Goal: Find specific page/section: Find specific page/section

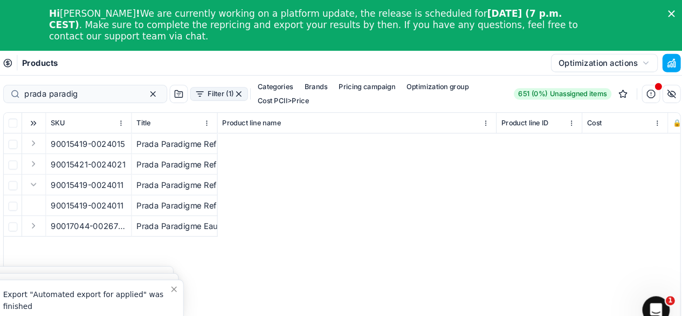
scroll to position [0, 1960]
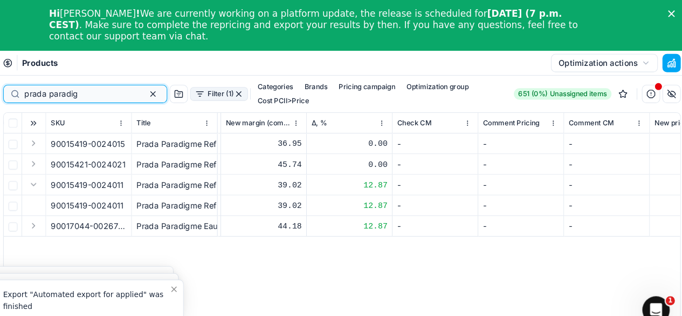
click at [122, 87] on input "prada paradig" at bounding box center [107, 88] width 106 height 11
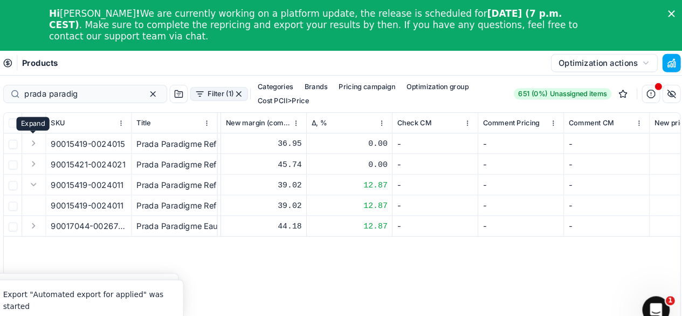
click at [58, 134] on button "Expand" at bounding box center [63, 134] width 13 height 13
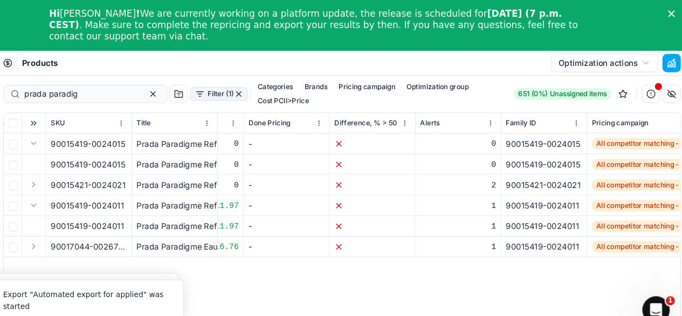
scroll to position [0, 2715]
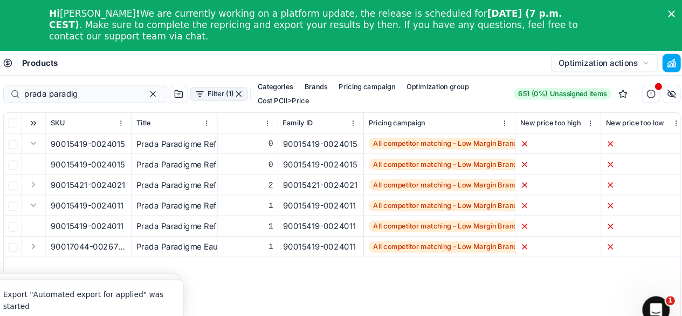
click at [451, 135] on span "All competitor matching - Low Margin Brands" at bounding box center [453, 135] width 148 height 11
click at [518, 117] on th "New price too high" at bounding box center [558, 115] width 81 height 19
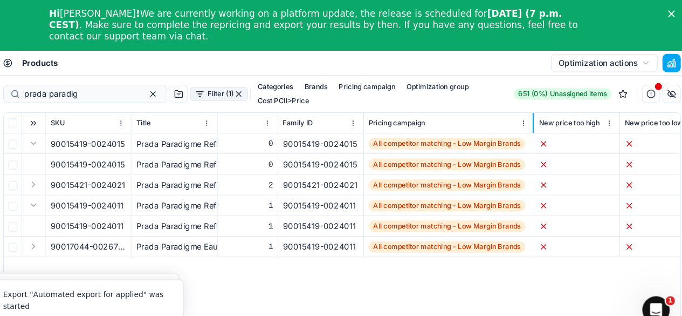
drag, startPoint x: 516, startPoint y: 117, endPoint x: 534, endPoint y: 113, distance: 17.6
click at [534, 113] on div at bounding box center [534, 115] width 1 height 19
click at [405, 135] on span "All competitor matching - Low Margin Brands" at bounding box center [453, 135] width 148 height 11
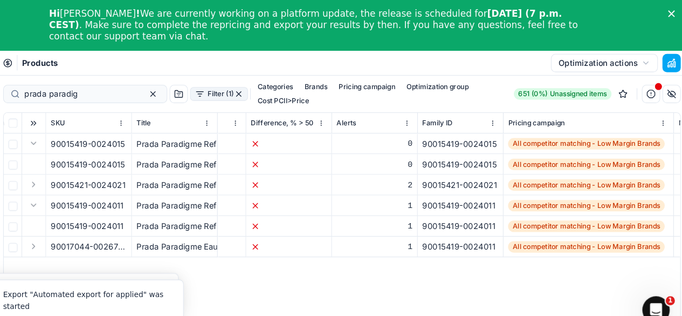
scroll to position [0, 2578]
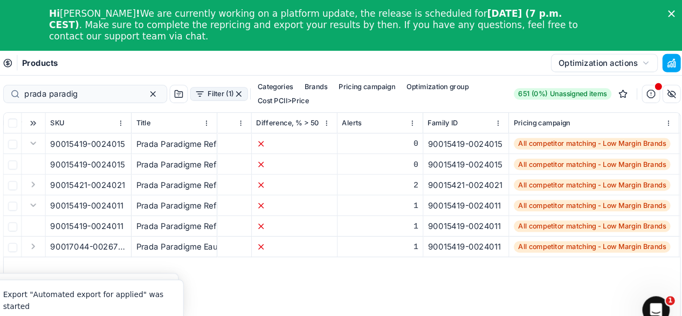
click at [252, 92] on button "button" at bounding box center [256, 88] width 9 height 9
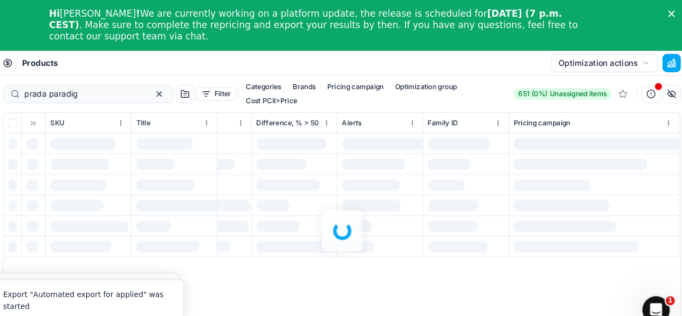
click at [247, 92] on div at bounding box center [354, 217] width 657 height 292
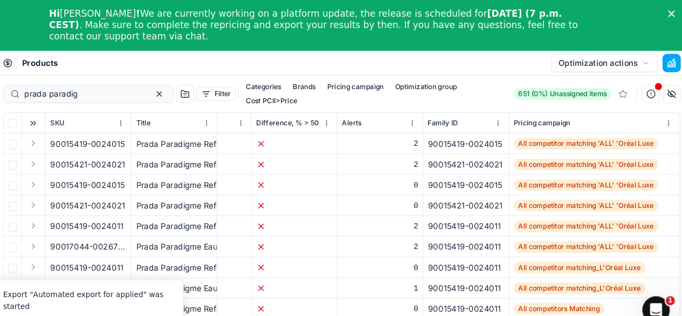
click at [221, 85] on button "Filter" at bounding box center [235, 88] width 37 height 13
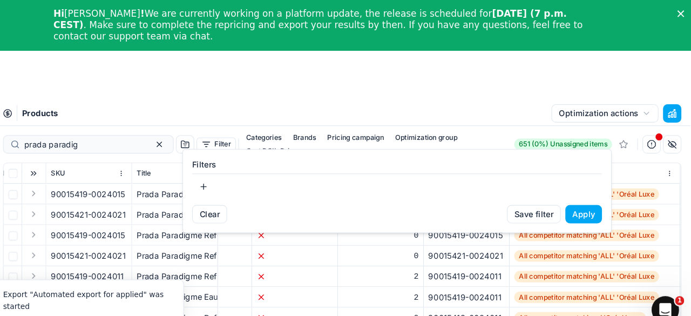
click at [218, 171] on button "button" at bounding box center [224, 175] width 22 height 17
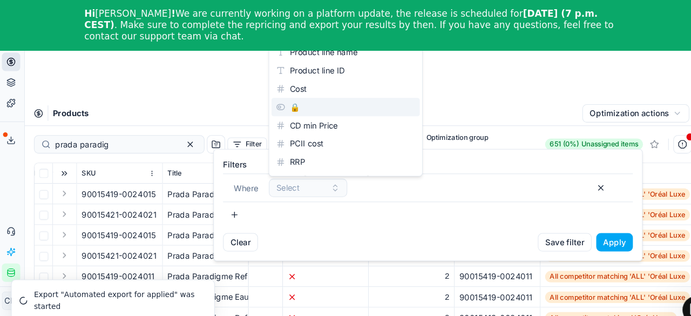
click at [456, 77] on html "Pricing platform Analytics Pricing Product portfolio Templates Export service 0…" at bounding box center [345, 205] width 691 height 411
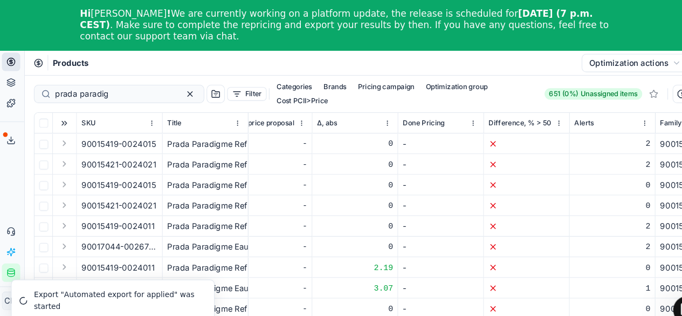
scroll to position [0, 2383]
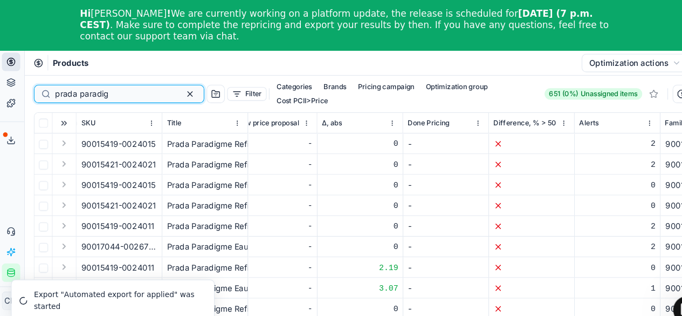
click at [175, 85] on button "button" at bounding box center [181, 88] width 13 height 13
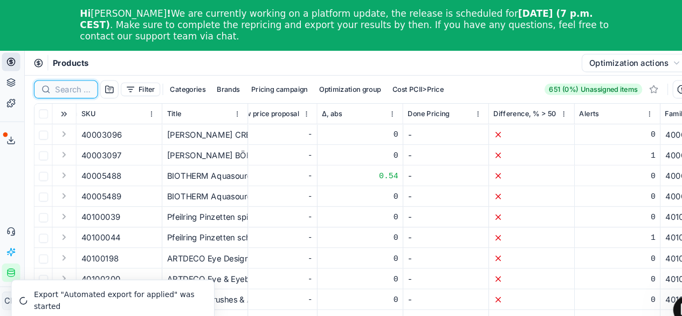
click at [69, 84] on input at bounding box center [70, 84] width 33 height 11
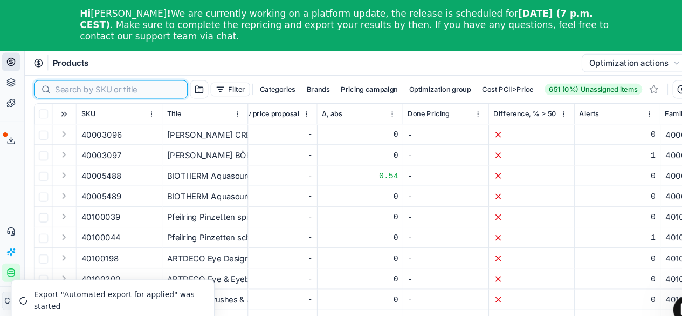
paste input "[URL][DOMAIN_NAME]"
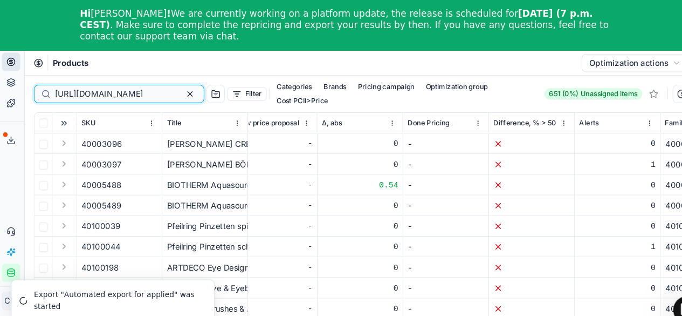
scroll to position [0, 529]
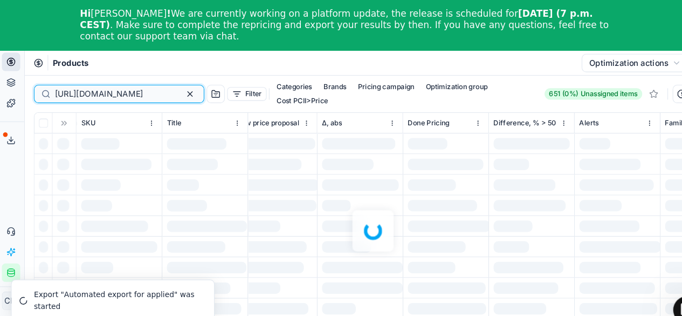
type input "[URL][DOMAIN_NAME]"
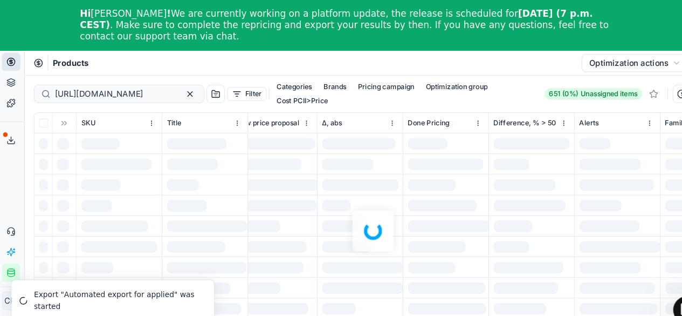
click at [87, 85] on div at bounding box center [354, 217] width 657 height 292
click at [103, 84] on div at bounding box center [354, 217] width 657 height 292
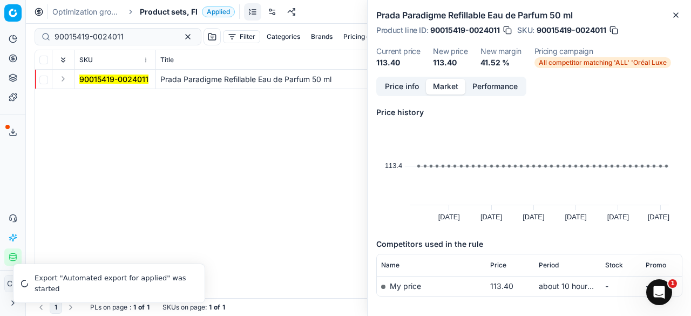
scroll to position [44, 0]
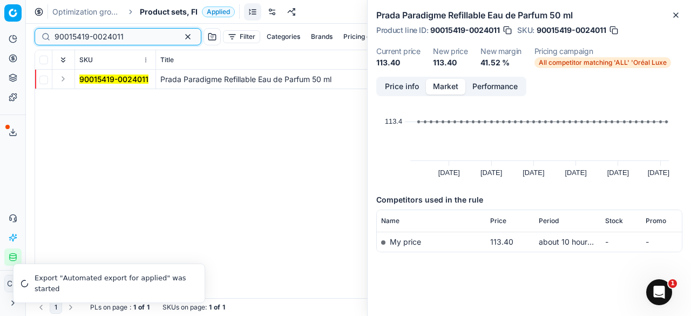
click at [181, 38] on button "button" at bounding box center [187, 36] width 13 height 13
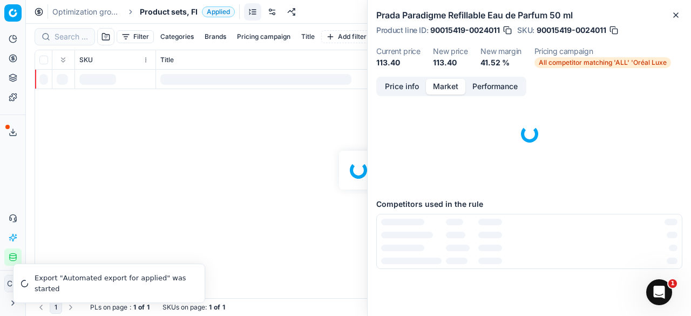
click at [69, 33] on div at bounding box center [358, 170] width 665 height 292
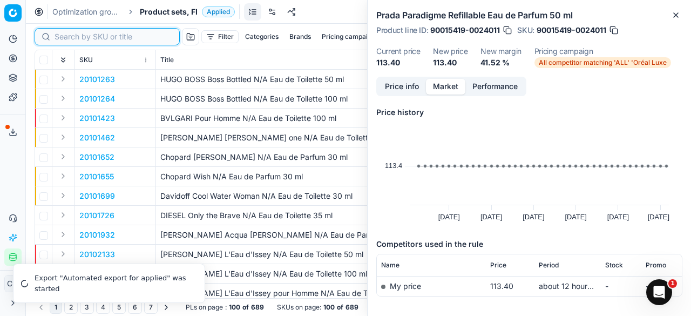
click at [72, 36] on input at bounding box center [113, 36] width 118 height 11
click at [675, 17] on icon "button" at bounding box center [675, 15] width 9 height 9
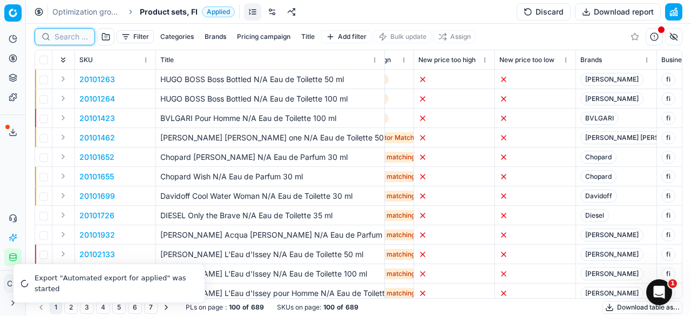
click at [65, 41] on input at bounding box center [70, 36] width 33 height 11
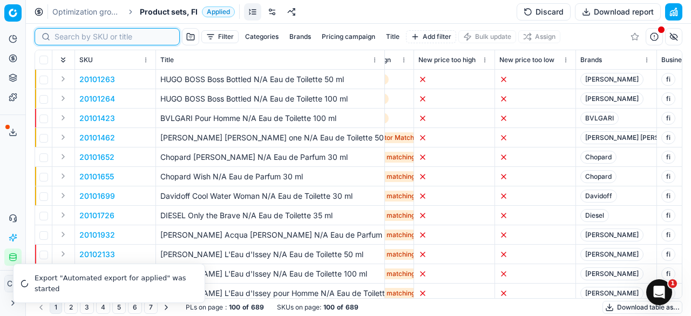
paste input "[URL][DOMAIN_NAME]"
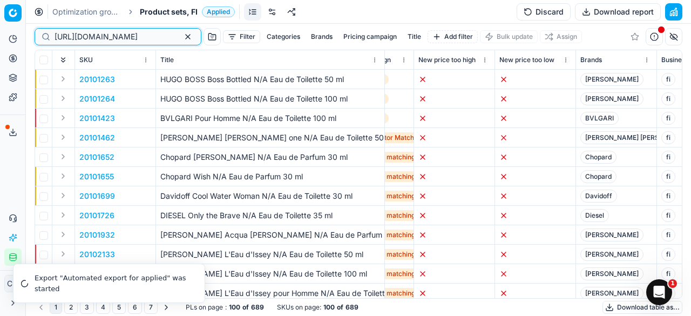
scroll to position [0, 529]
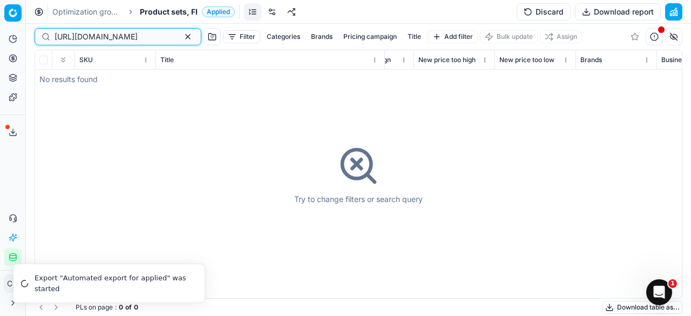
click at [84, 35] on input "[URL][DOMAIN_NAME]" at bounding box center [113, 36] width 118 height 11
type input "h"
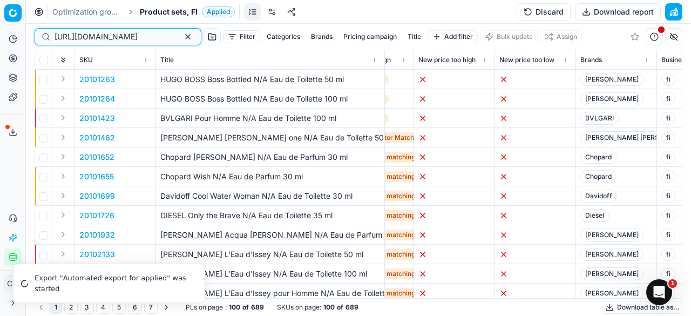
scroll to position [0, 529]
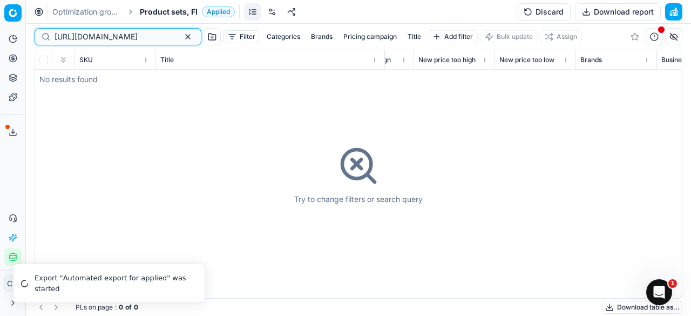
scroll to position [0, 6]
type input "h"
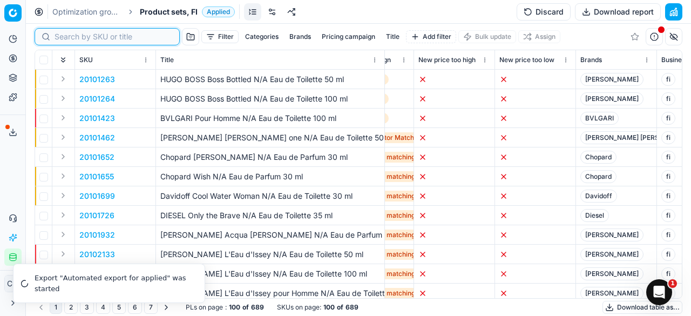
paste input "90015419-0024011&"
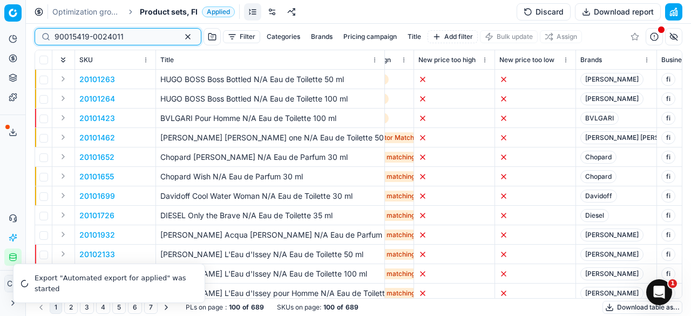
type input "90015419-0024011"
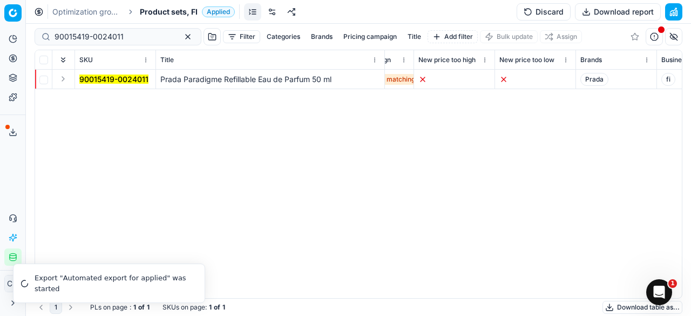
click at [112, 80] on mark "90015419-0024011" at bounding box center [113, 78] width 69 height 9
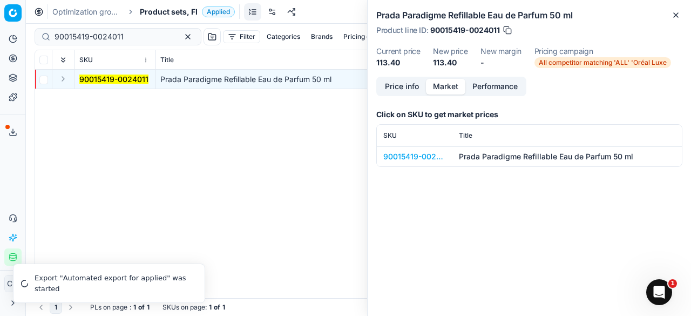
click at [449, 88] on button "Market" at bounding box center [445, 87] width 39 height 16
click at [420, 155] on div "90015419-0024011" at bounding box center [414, 156] width 63 height 11
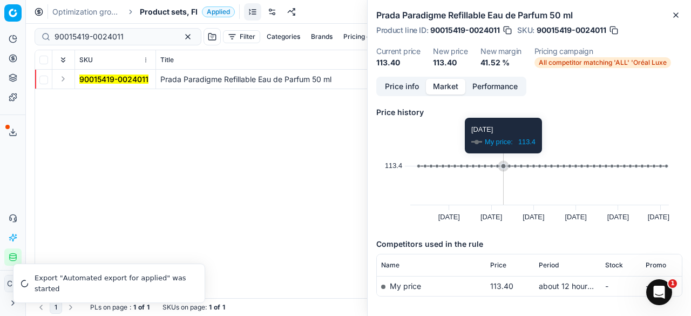
scroll to position [44, 0]
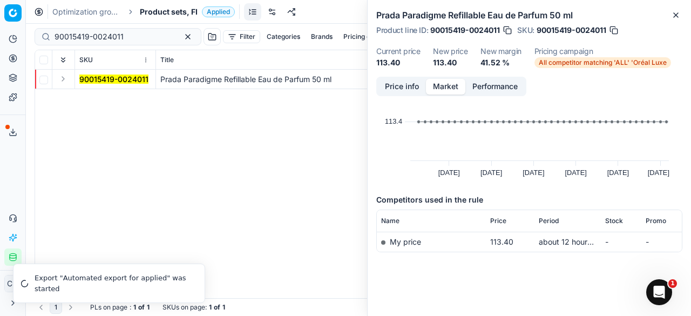
click at [243, 121] on div "SKU Title Product line name Product line ID Cost 🔒 PCII cost RRP CD min Price C…" at bounding box center [358, 174] width 646 height 248
click at [678, 17] on icon "button" at bounding box center [675, 15] width 9 height 9
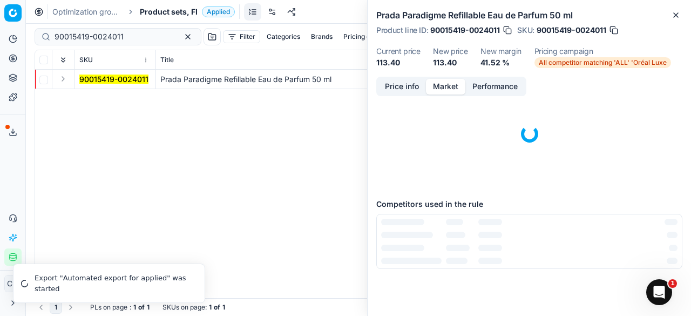
scroll to position [0, 0]
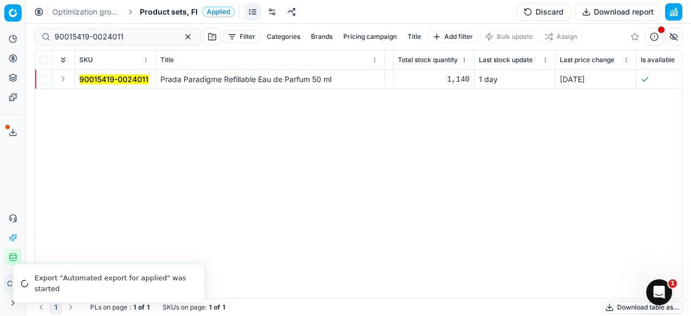
click at [471, 120] on div "SKU Title Product line name Product line ID Cost 🔒 PCII cost RRP CD min Price C…" at bounding box center [358, 174] width 646 height 248
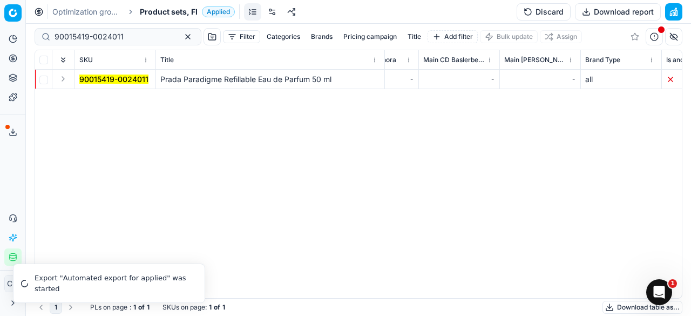
scroll to position [0, 5240]
